Goal: Check status: Check status

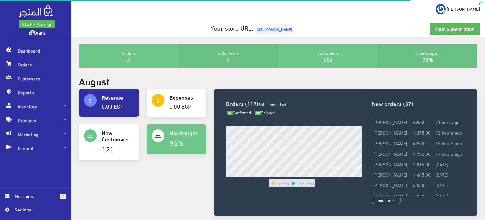
click at [39, 49] on span "Dashboard" at bounding box center [35, 51] width 61 height 14
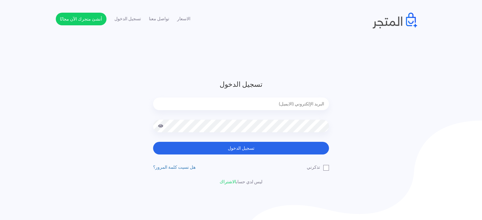
click at [293, 106] on input "email" at bounding box center [241, 104] width 176 height 13
type input "[EMAIL_ADDRESS][DOMAIN_NAME]"
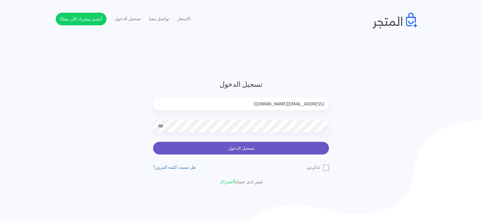
click at [298, 148] on button "تسجيل الدخول" at bounding box center [241, 148] width 176 height 13
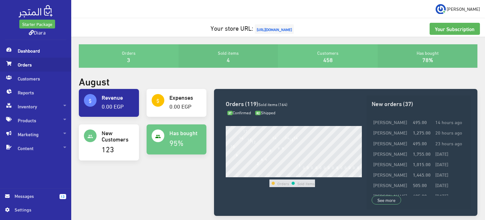
click at [33, 65] on span "Orders" at bounding box center [35, 65] width 61 height 14
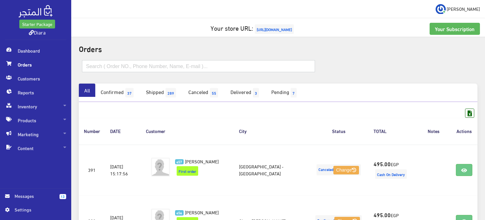
click at [142, 67] on input "text" at bounding box center [198, 66] width 233 height 12
paste input "Wafaa Samir"
type input "[PERSON_NAME] [PERSON_NAME]"
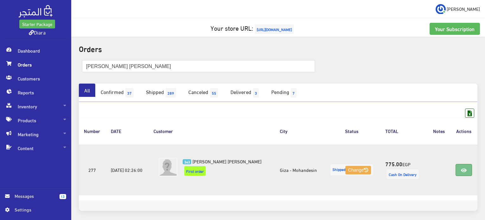
click at [463, 168] on icon at bounding box center [464, 170] width 6 height 5
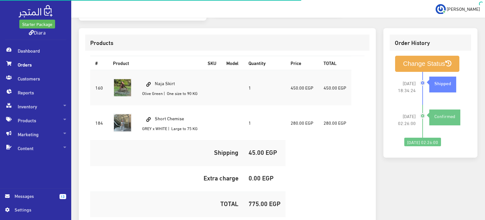
scroll to position [214, 0]
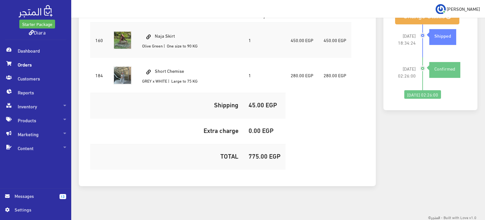
drag, startPoint x: 175, startPoint y: 34, endPoint x: 157, endPoint y: 35, distance: 17.8
click at [157, 35] on td "Naja Skirt Olive Green | One size to 90 KG" at bounding box center [170, 39] width 66 height 35
copy td "Naja Skirt"
